Goal: Information Seeking & Learning: Understand process/instructions

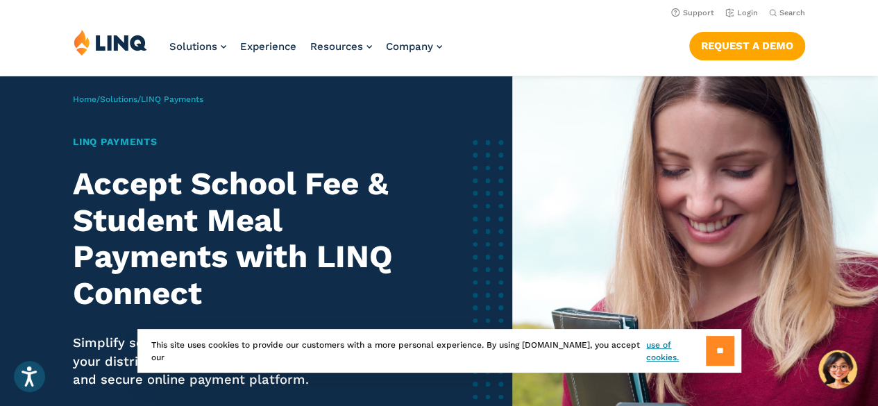
click at [713, 352] on input "**" at bounding box center [720, 351] width 28 height 30
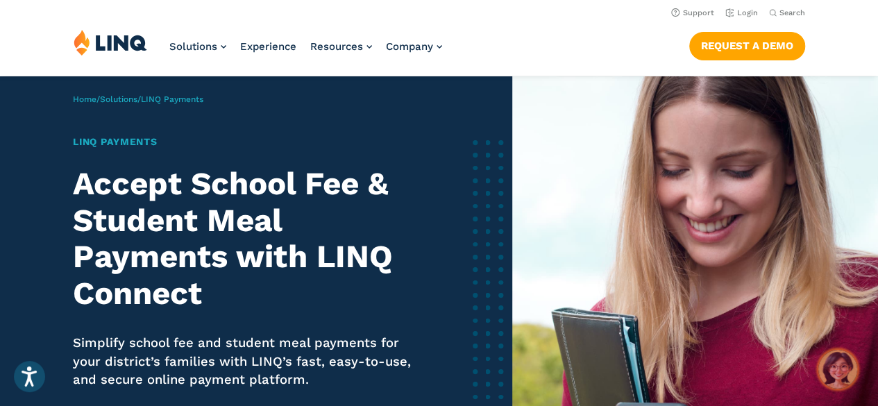
click at [839, 369] on img "Hello, have a question? Let’s chat." at bounding box center [837, 369] width 39 height 39
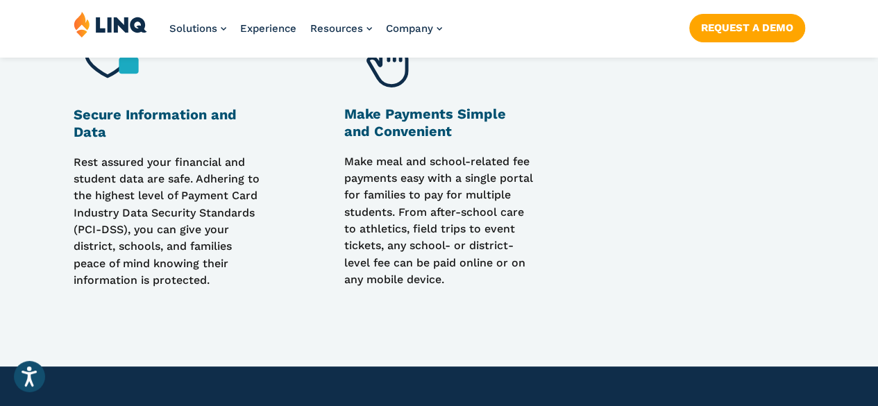
scroll to position [1360, 0]
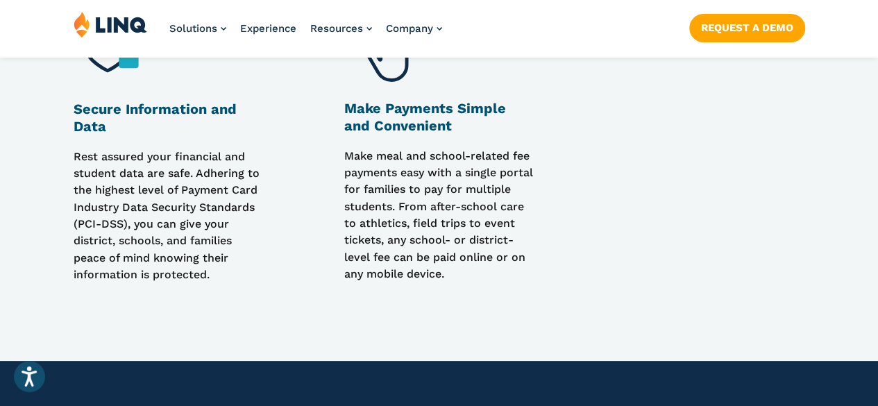
click at [402, 117] on h3 "Make Payments Simple and Convenient" at bounding box center [438, 117] width 189 height 35
click at [436, 192] on p "Make meal and school-related fee payments easy with a single portal for familie…" at bounding box center [438, 216] width 189 height 136
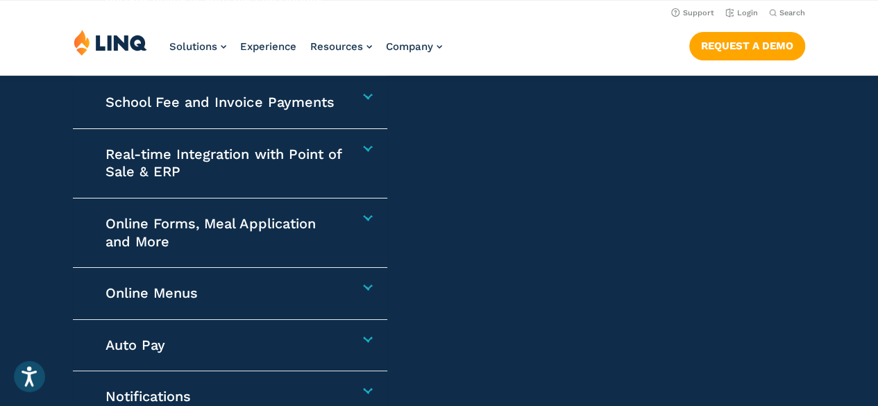
scroll to position [2073, 0]
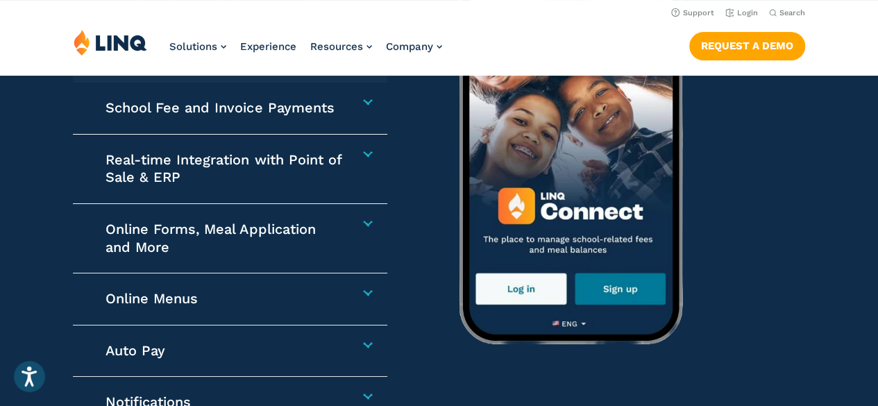
click at [344, 223] on h4 "Online Forms, Meal Application and More" at bounding box center [224, 238] width 239 height 35
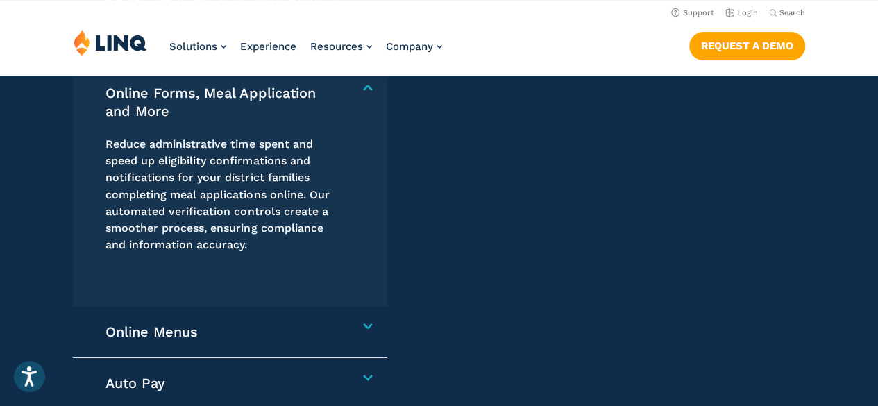
click at [474, 312] on img at bounding box center [723, 97] width 590 height 486
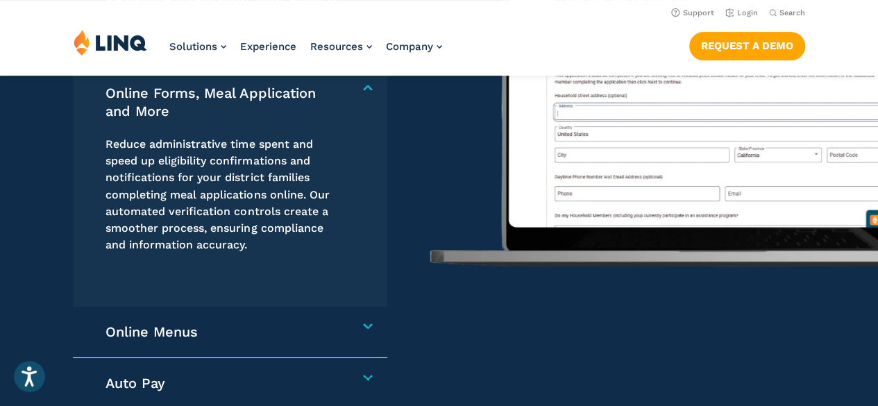
click at [570, 349] on img at bounding box center [723, 114] width 590 height 486
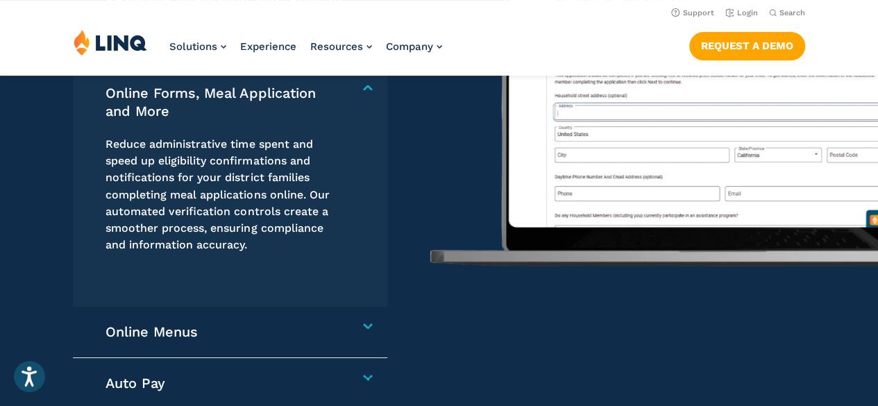
click at [570, 349] on img at bounding box center [723, 114] width 590 height 486
click at [344, 88] on h4 "Online Forms, Meal Application and More" at bounding box center [224, 102] width 239 height 35
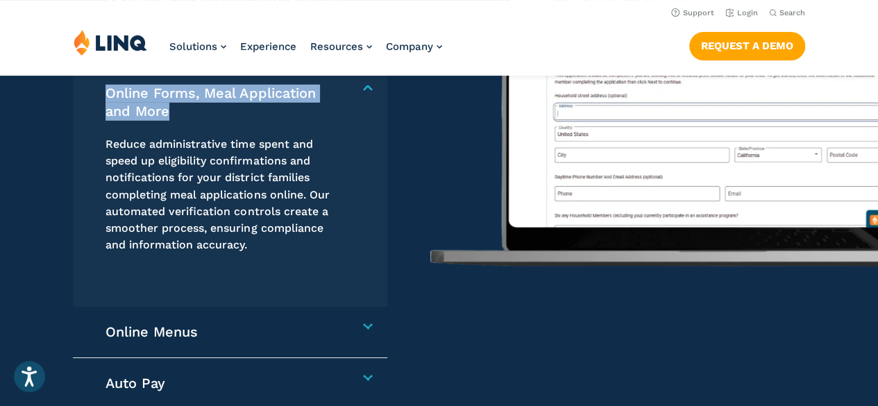
click at [344, 88] on h4 "Online Forms, Meal Application and More" at bounding box center [224, 102] width 239 height 35
click at [344, 89] on h4 "Online Forms, Meal Application and More" at bounding box center [224, 102] width 239 height 35
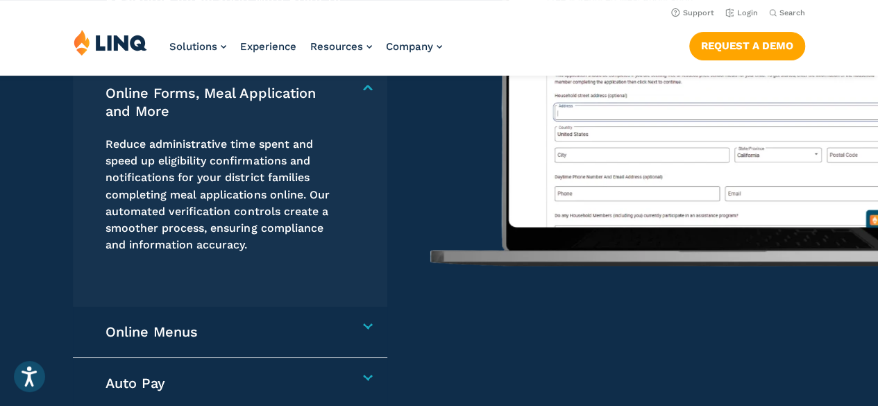
click at [344, 89] on h4 "Online Forms, Meal Application and More" at bounding box center [224, 102] width 239 height 35
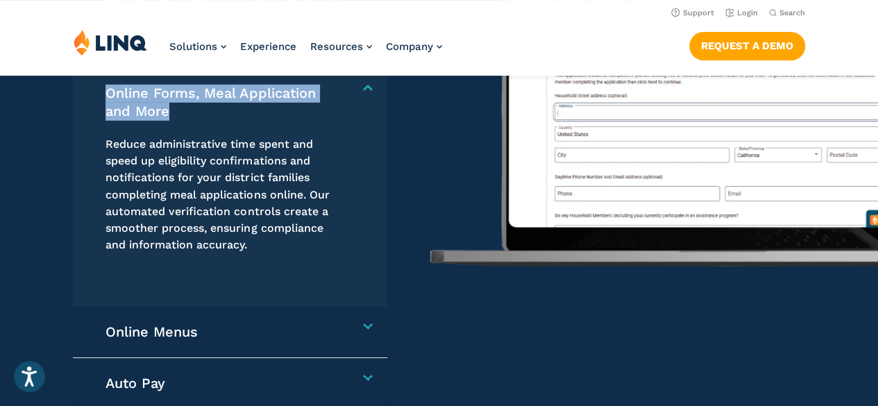
click at [344, 89] on h4 "Online Forms, Meal Application and More" at bounding box center [224, 102] width 239 height 35
drag, startPoint x: 365, startPoint y: 89, endPoint x: 366, endPoint y: 115, distance: 26.4
click at [366, 115] on div "Online Forms, Meal Application and More Reduce administrative time spent and sp…" at bounding box center [230, 174] width 315 height 263
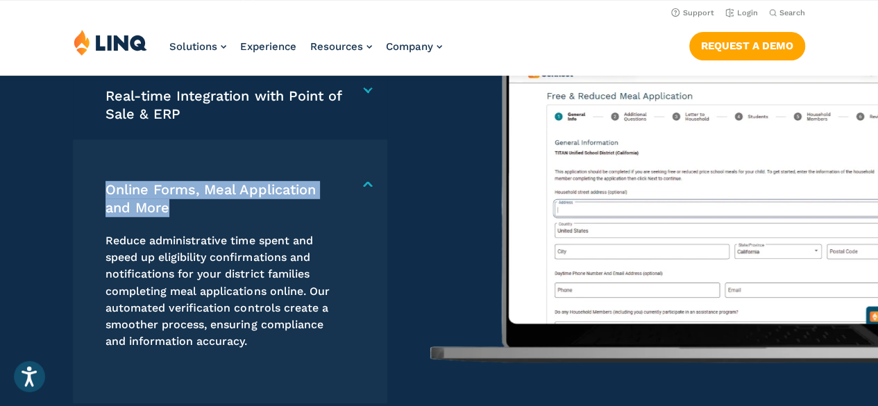
scroll to position [1967, 0]
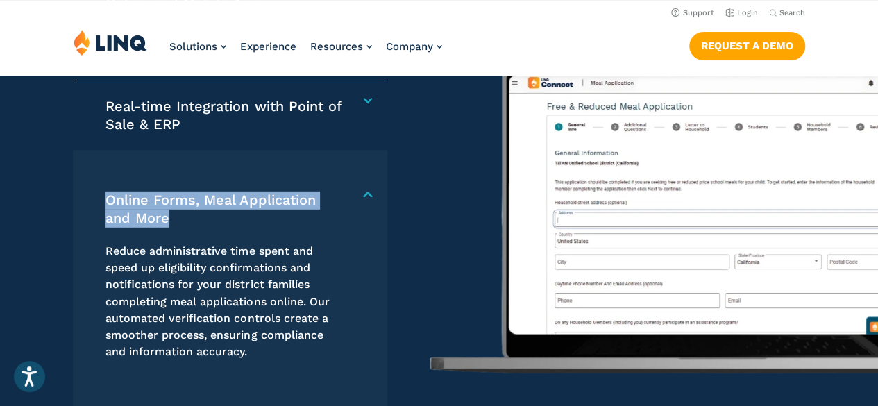
click at [344, 194] on h4 "Online Forms, Meal Application and More" at bounding box center [224, 209] width 239 height 35
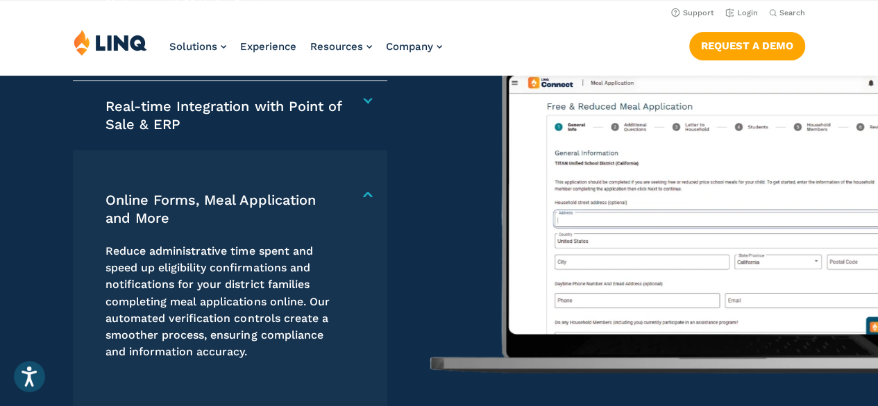
click at [344, 194] on h4 "Online Forms, Meal Application and More" at bounding box center [224, 209] width 239 height 35
drag, startPoint x: 369, startPoint y: 194, endPoint x: 359, endPoint y: 214, distance: 23.0
click at [359, 214] on div "Online Forms, Meal Application and More Reduce administrative time spent and sp…" at bounding box center [230, 281] width 315 height 263
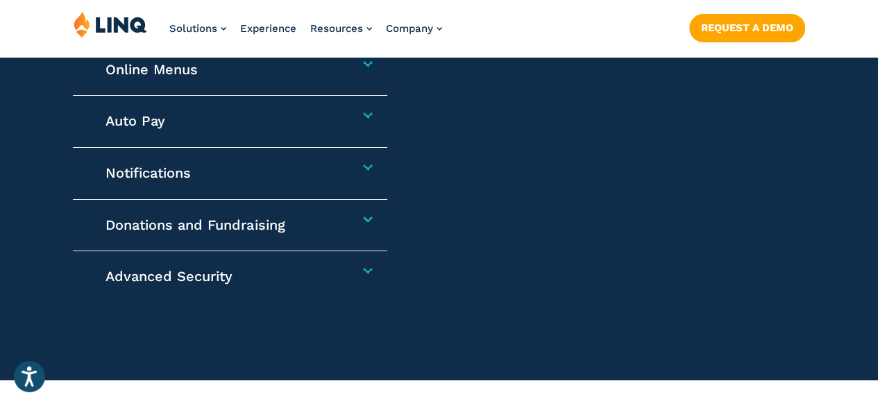
scroll to position [2373, 0]
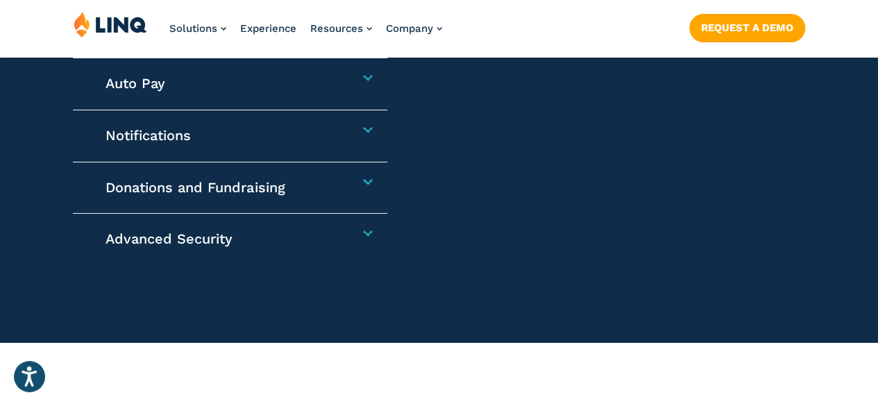
click at [344, 80] on h4 "Auto Pay" at bounding box center [224, 84] width 239 height 18
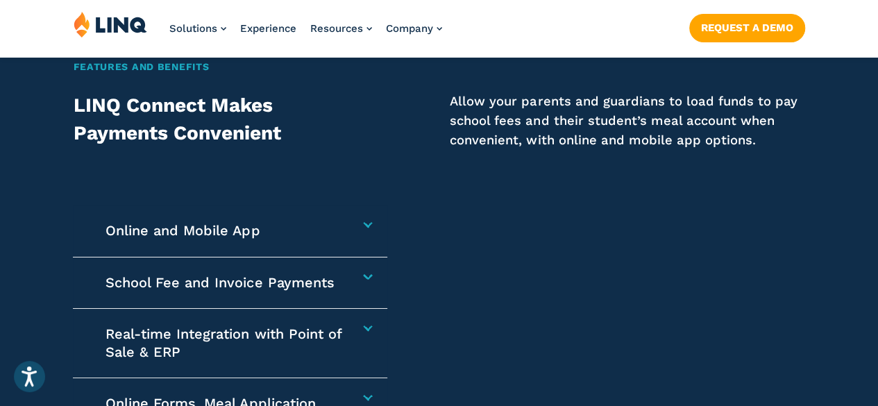
scroll to position [1765, 0]
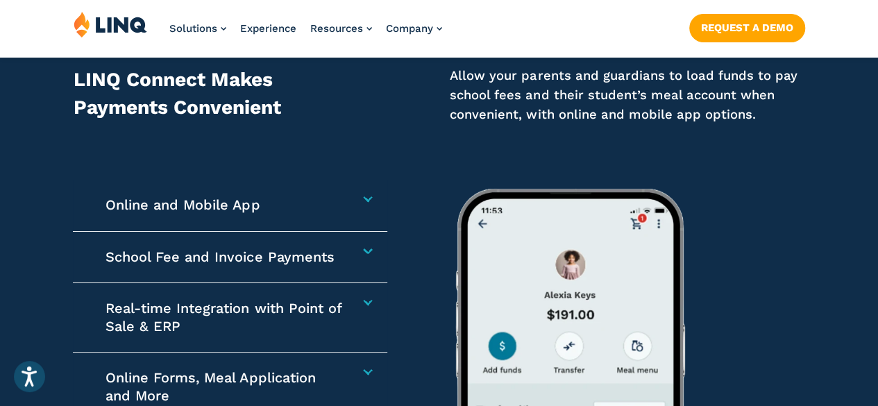
click at [344, 252] on h4 "School Fee and Invoice Payments" at bounding box center [224, 257] width 239 height 18
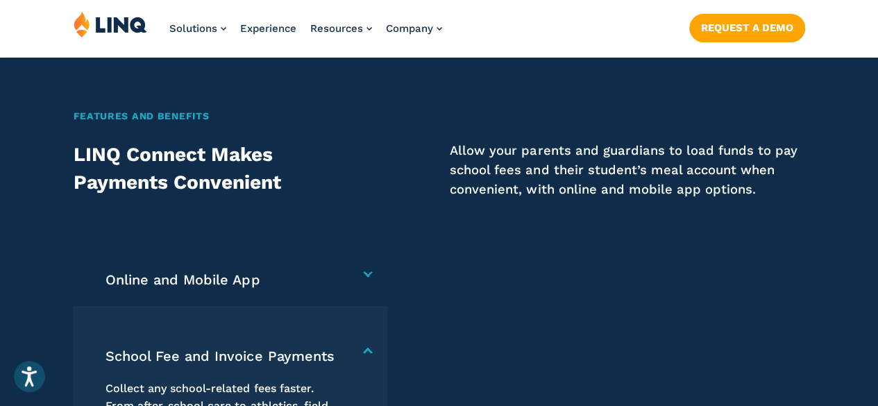
scroll to position [1705, 0]
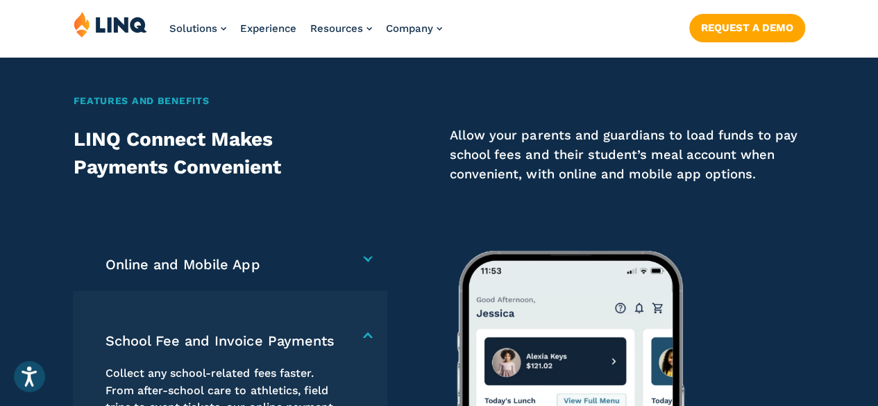
click at [344, 261] on h4 "Online and Mobile App" at bounding box center [224, 265] width 239 height 18
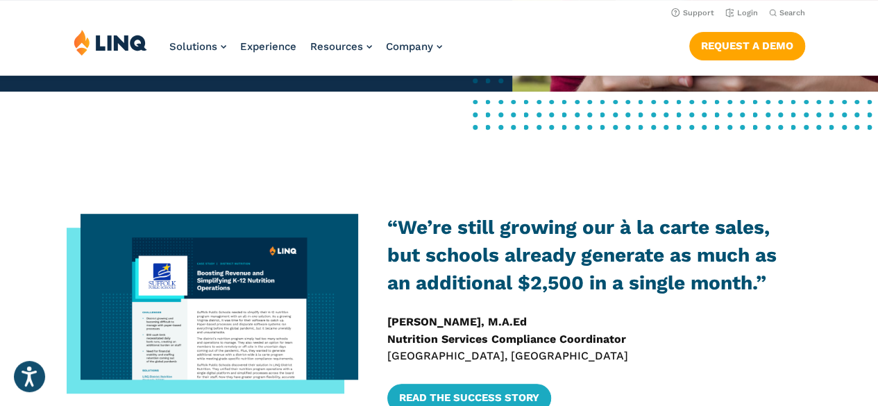
scroll to position [0, 0]
